Goal: Information Seeking & Learning: Learn about a topic

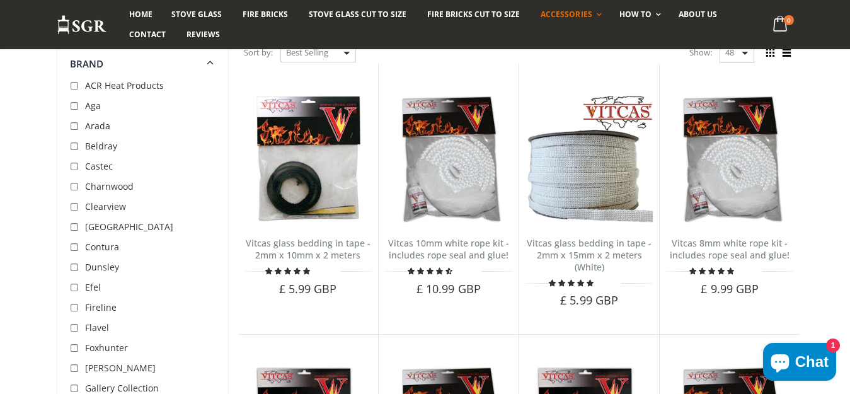
scroll to position [126, 0]
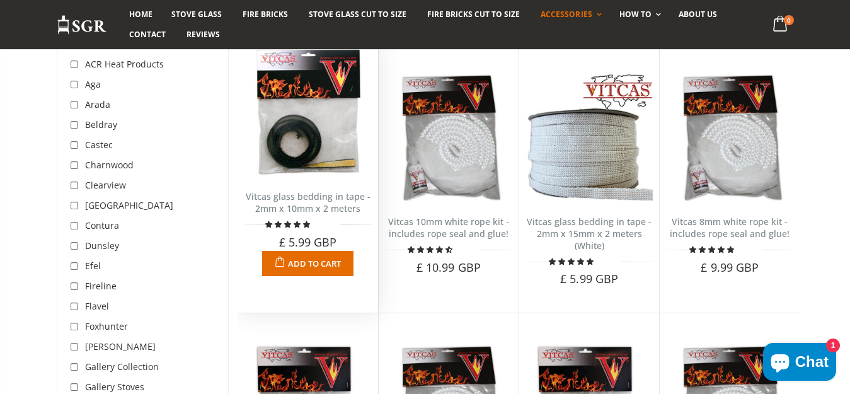
click at [304, 166] on img at bounding box center [308, 112] width 127 height 127
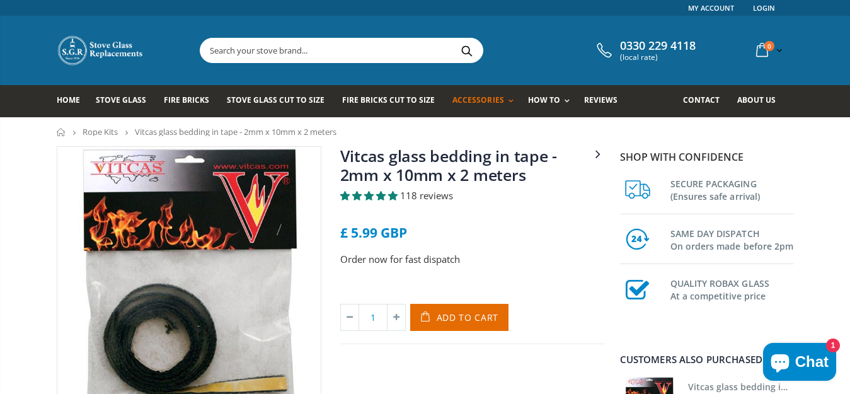
click at [110, 252] on img at bounding box center [188, 278] width 263 height 263
click at [115, 260] on img at bounding box center [188, 278] width 263 height 263
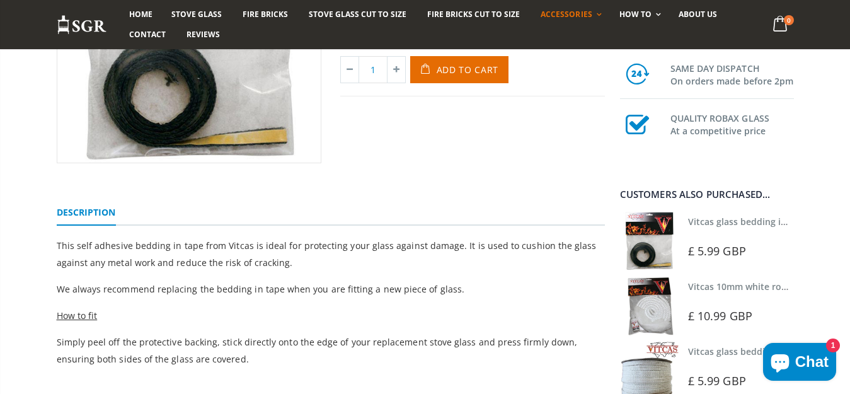
scroll to position [227, 0]
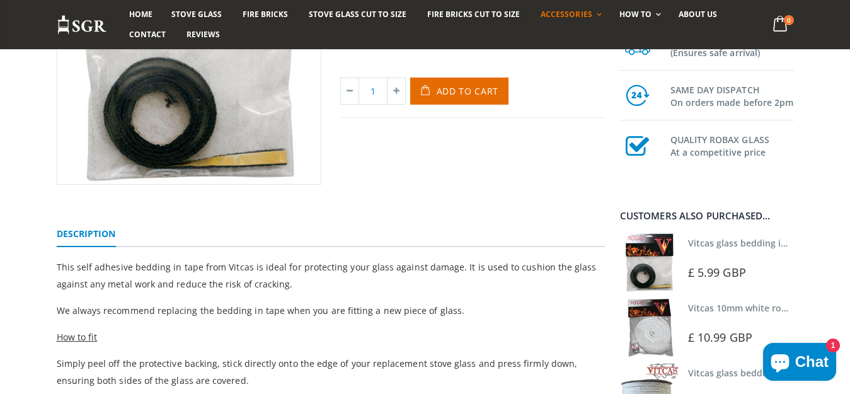
click at [59, 240] on link "Description" at bounding box center [86, 234] width 59 height 25
click at [62, 236] on link "Description" at bounding box center [86, 234] width 59 height 25
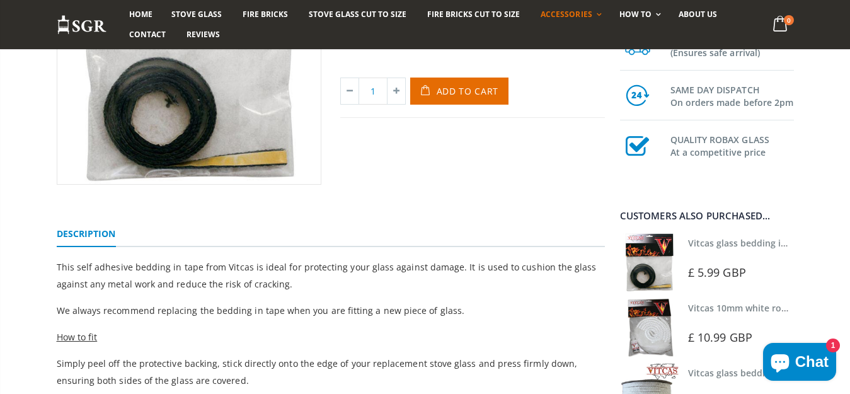
click at [74, 336] on span "How to fit" at bounding box center [77, 337] width 41 height 12
click at [74, 339] on span "How to fit" at bounding box center [77, 337] width 41 height 12
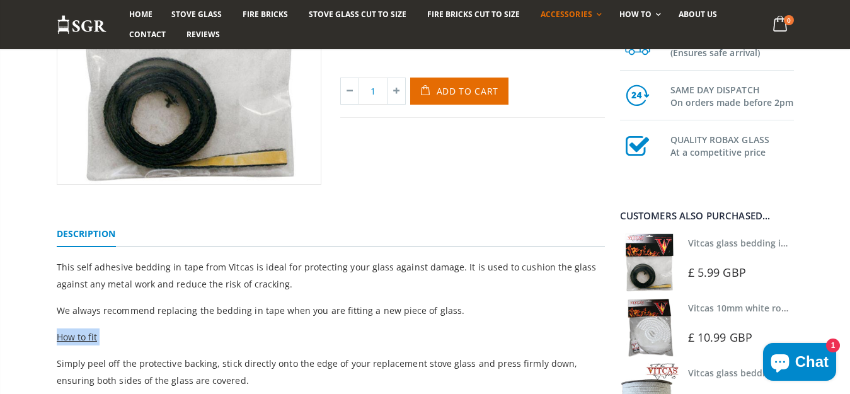
click at [74, 339] on span "How to fit" at bounding box center [77, 337] width 41 height 12
click at [29, 64] on div "Vitcas 10mm white rope kit - includes rope seal and glue! Vitcas glass bedding …" at bounding box center [425, 177] width 850 height 515
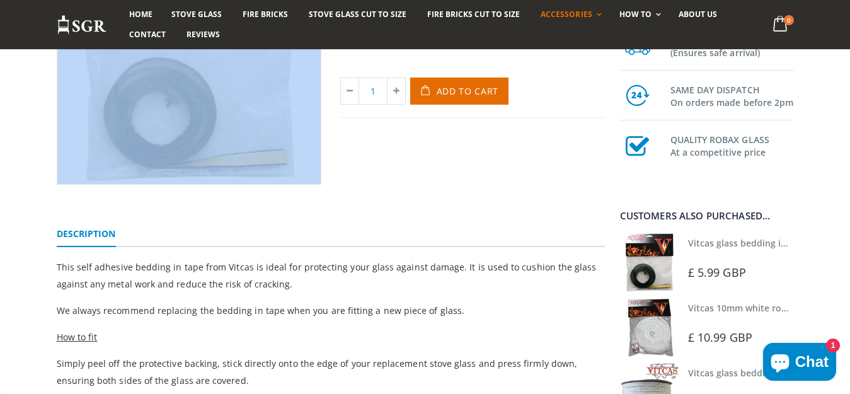
click at [29, 64] on div "Vitcas 10mm white rope kit - includes rope seal and glue! Vitcas glass bedding …" at bounding box center [425, 177] width 850 height 515
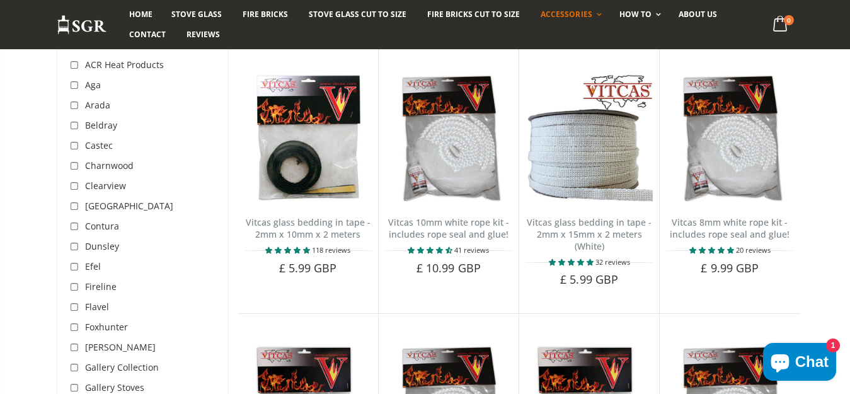
scroll to position [126, 0]
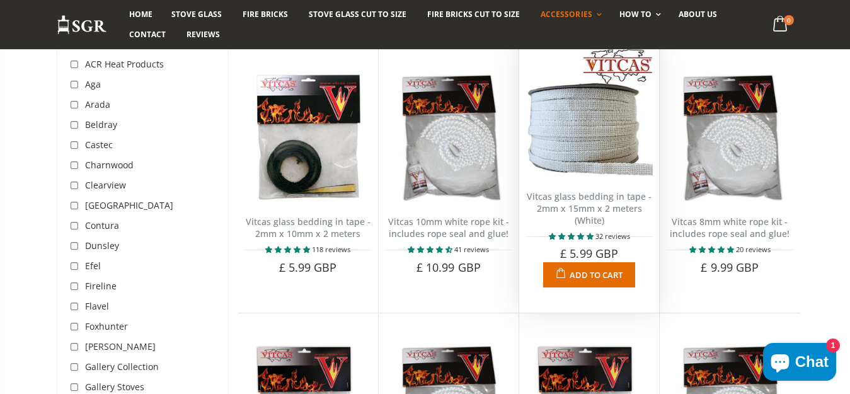
click at [562, 139] on img at bounding box center [589, 112] width 127 height 127
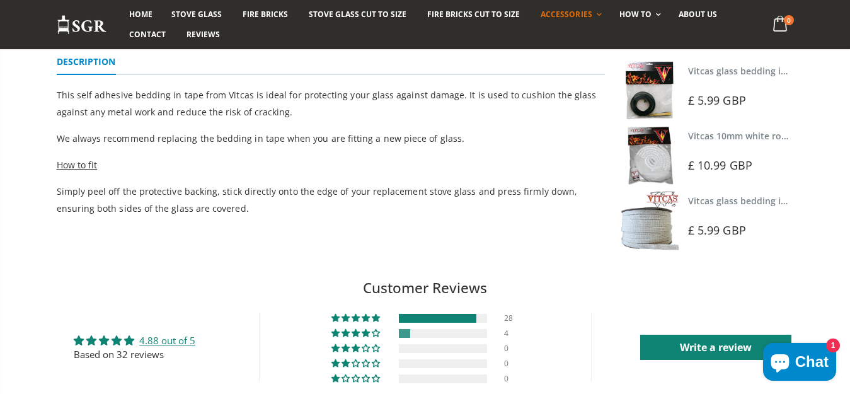
scroll to position [367, 0]
